Goal: Task Accomplishment & Management: Manage account settings

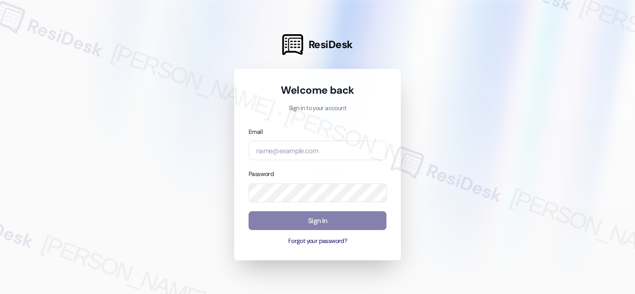
click at [475, 88] on div at bounding box center [317, 147] width 635 height 294
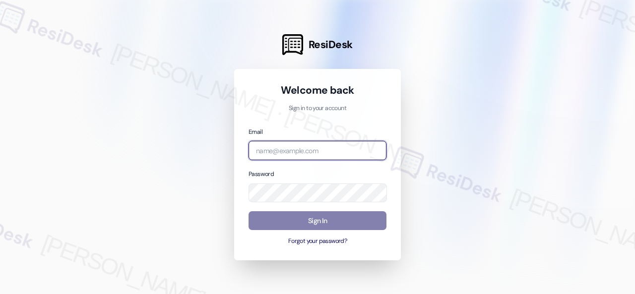
click at [288, 154] on input "email" at bounding box center [317, 150] width 138 height 19
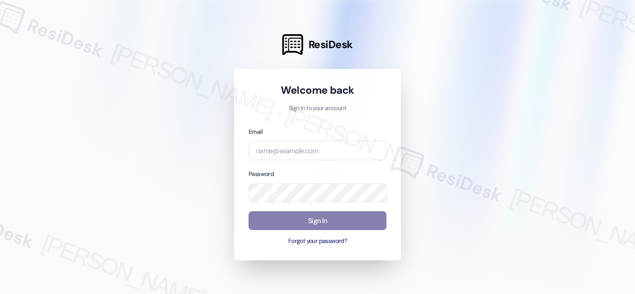
click at [434, 87] on div at bounding box center [317, 147] width 635 height 294
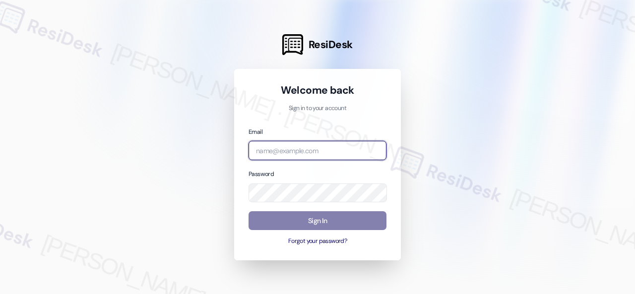
click at [283, 147] on input "email" at bounding box center [317, 150] width 138 height 19
paste input "[EMAIL_ADDRESS][PERSON_NAME][PERSON_NAME][PERSON_NAME][DOMAIN_NAME]"
type input "[EMAIL_ADDRESS][PERSON_NAME][PERSON_NAME][PERSON_NAME][DOMAIN_NAME]"
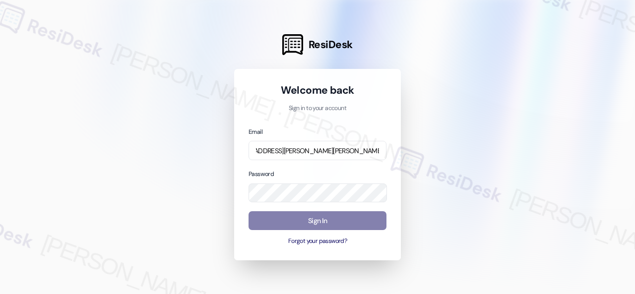
scroll to position [0, 0]
click at [472, 103] on div at bounding box center [317, 147] width 635 height 294
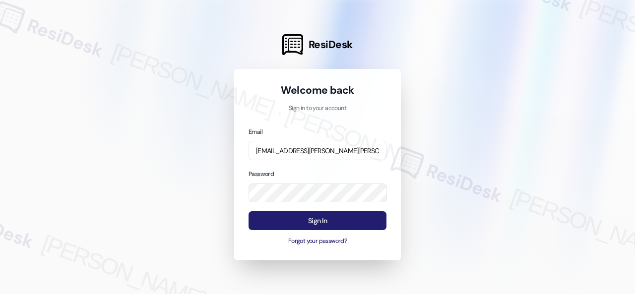
click at [310, 220] on button "Sign In" at bounding box center [317, 220] width 138 height 19
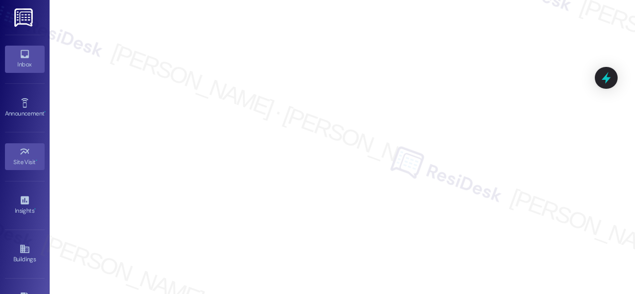
click at [23, 52] on icon at bounding box center [24, 54] width 11 height 11
